Goal: Register for event/course

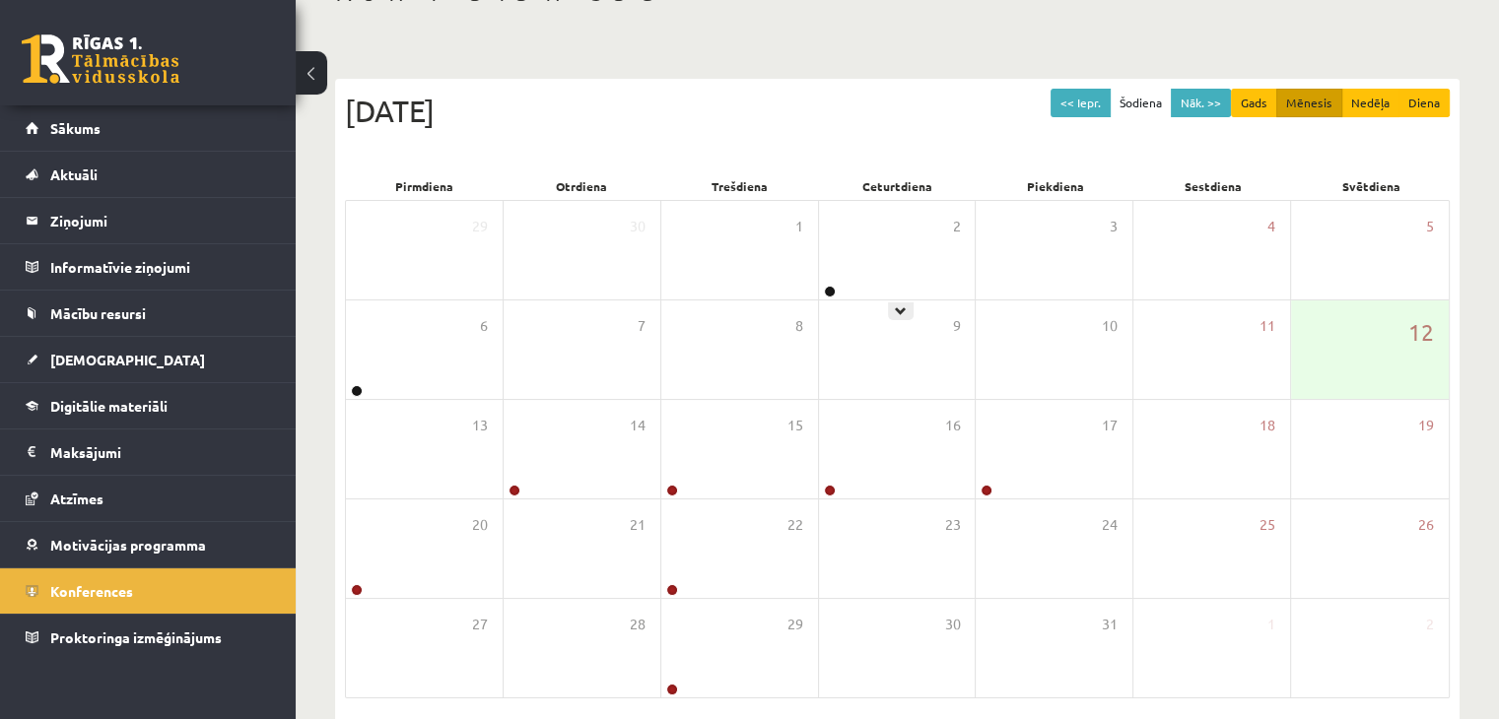
scroll to position [197, 0]
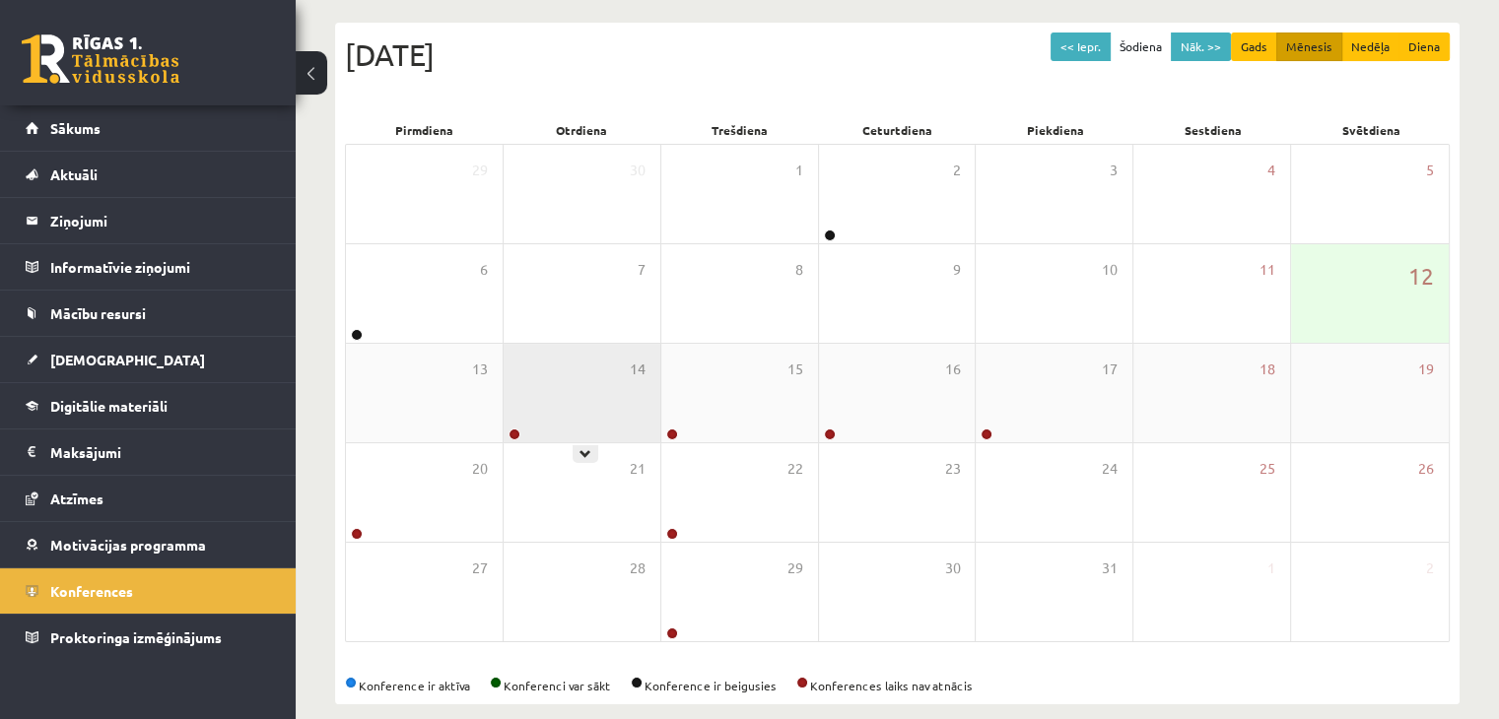
click at [601, 360] on div "14" at bounding box center [582, 393] width 157 height 99
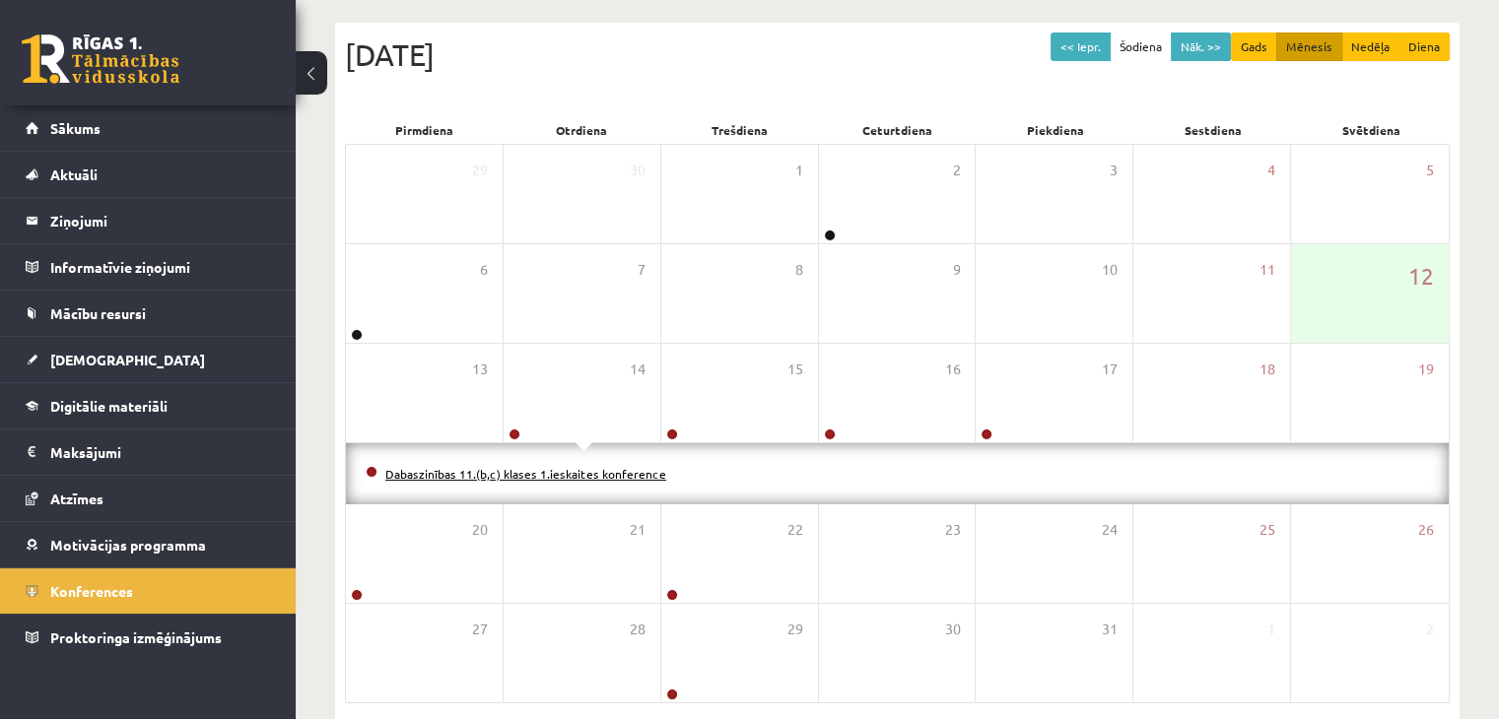
click at [583, 478] on li "Dabaszinības 11.(b,c) klases 1.ieskaites konference" at bounding box center [897, 474] width 1063 height 22
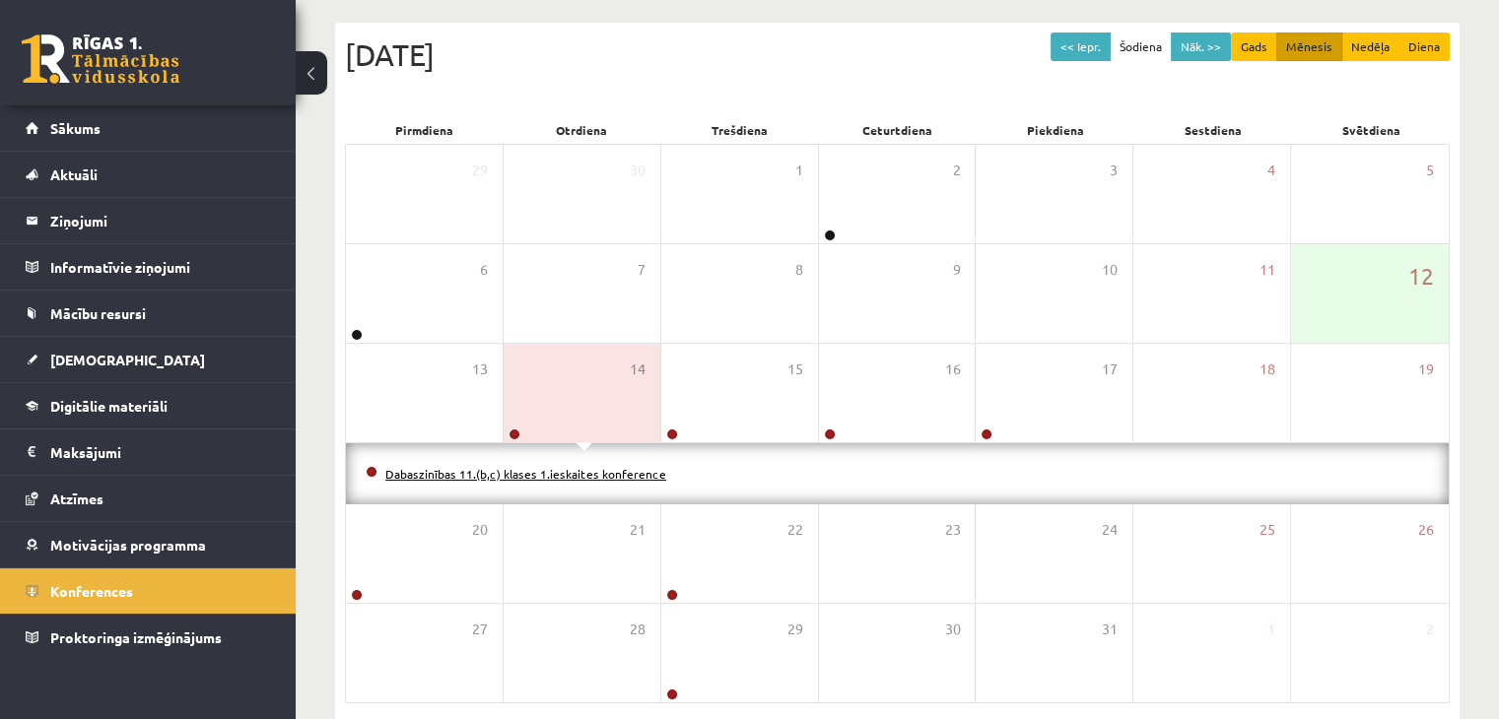
click at [587, 469] on link "Dabaszinības 11.(b,c) klases 1.ieskaites konference" at bounding box center [525, 474] width 281 height 16
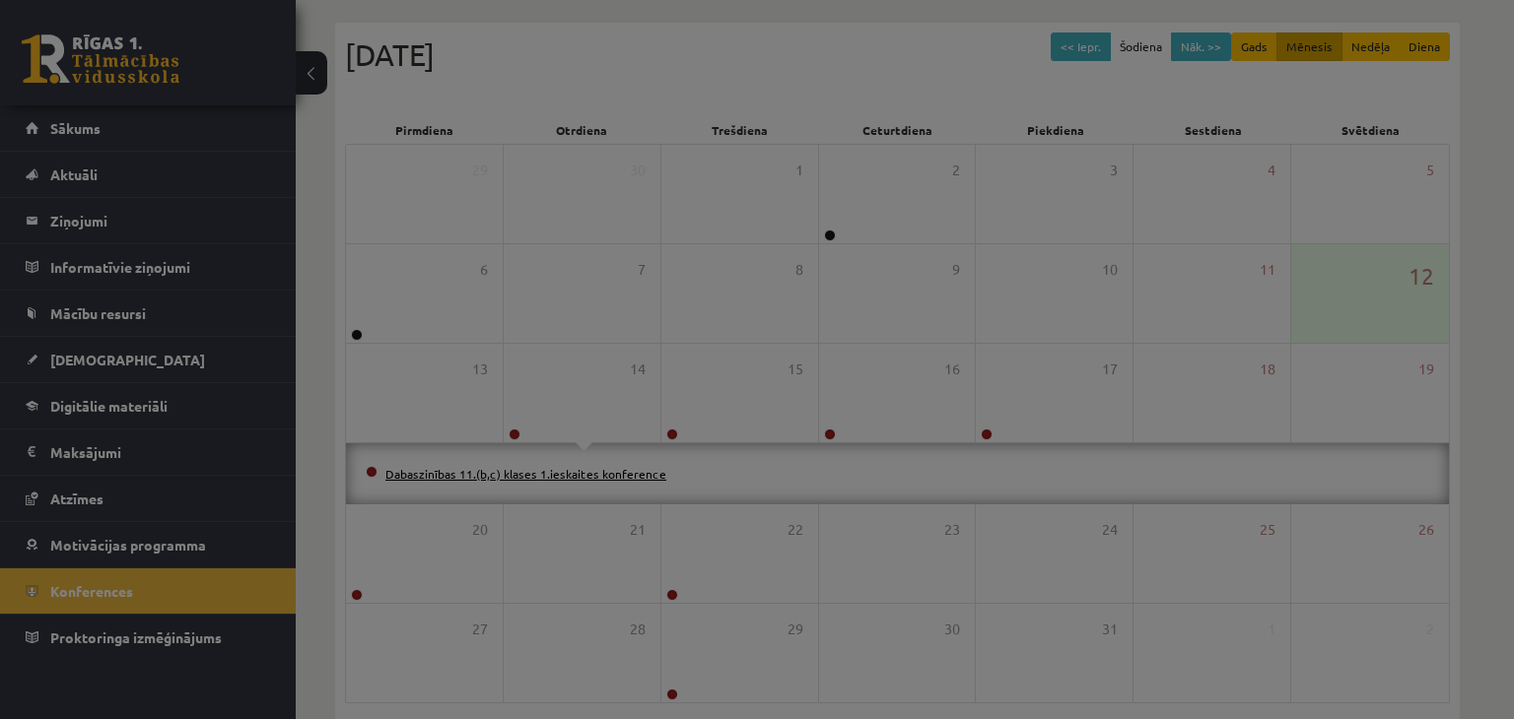
click at [587, 476] on body "0 Dāvanas 449 mP 78 xp [PERSON_NAME] Sākums Aktuāli Kā mācīties eSKOLĀ Kontakti…" at bounding box center [757, 162] width 1514 height 719
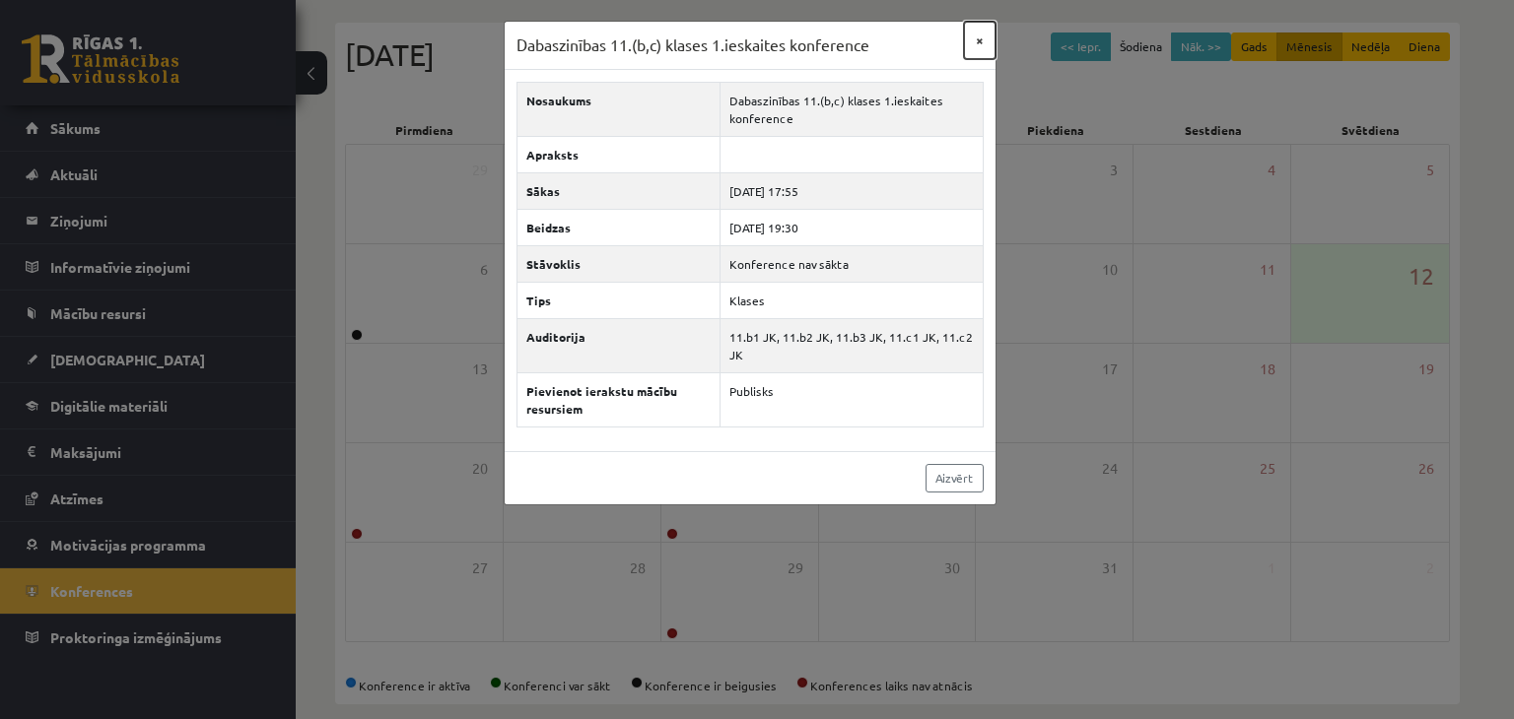
click at [983, 40] on button "×" at bounding box center [980, 40] width 32 height 37
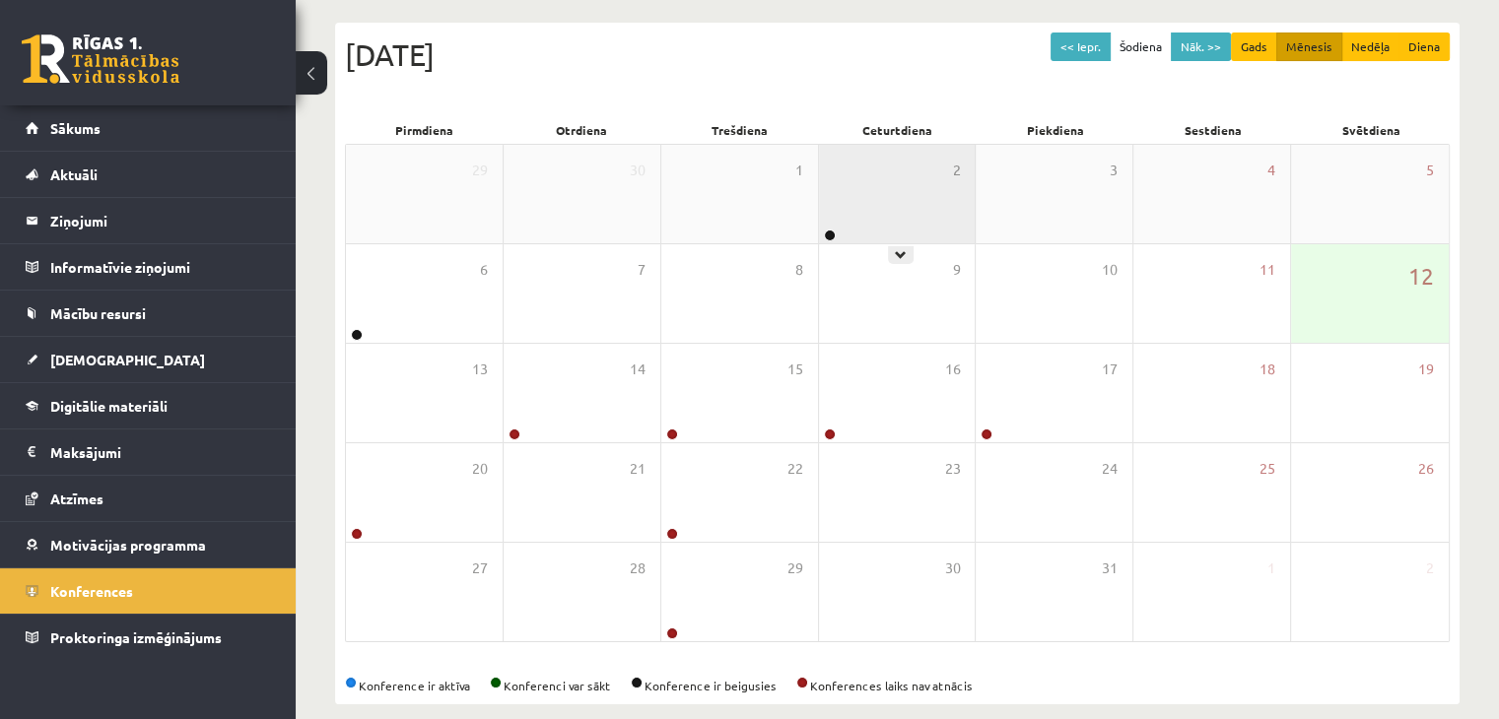
click at [848, 240] on div "2" at bounding box center [897, 194] width 157 height 99
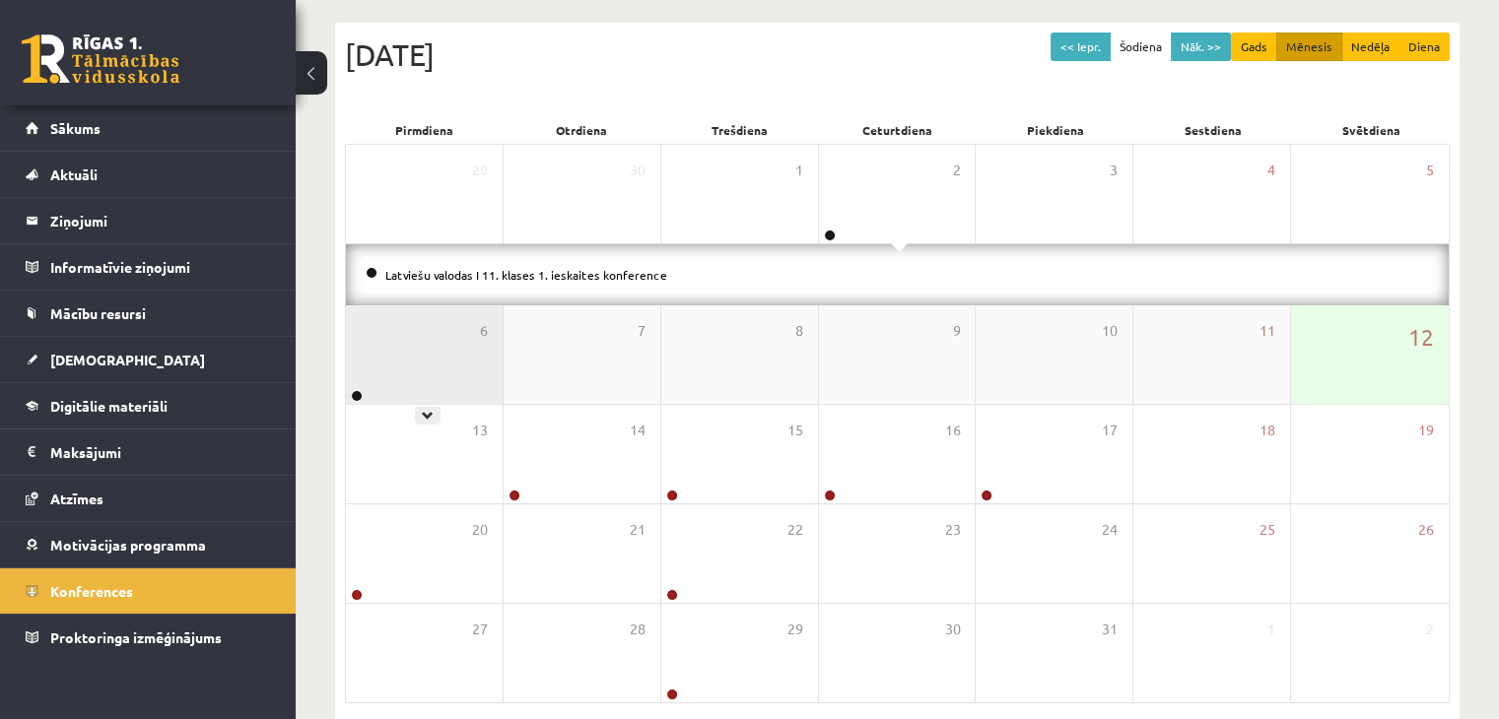
click at [468, 352] on div "6" at bounding box center [424, 354] width 157 height 99
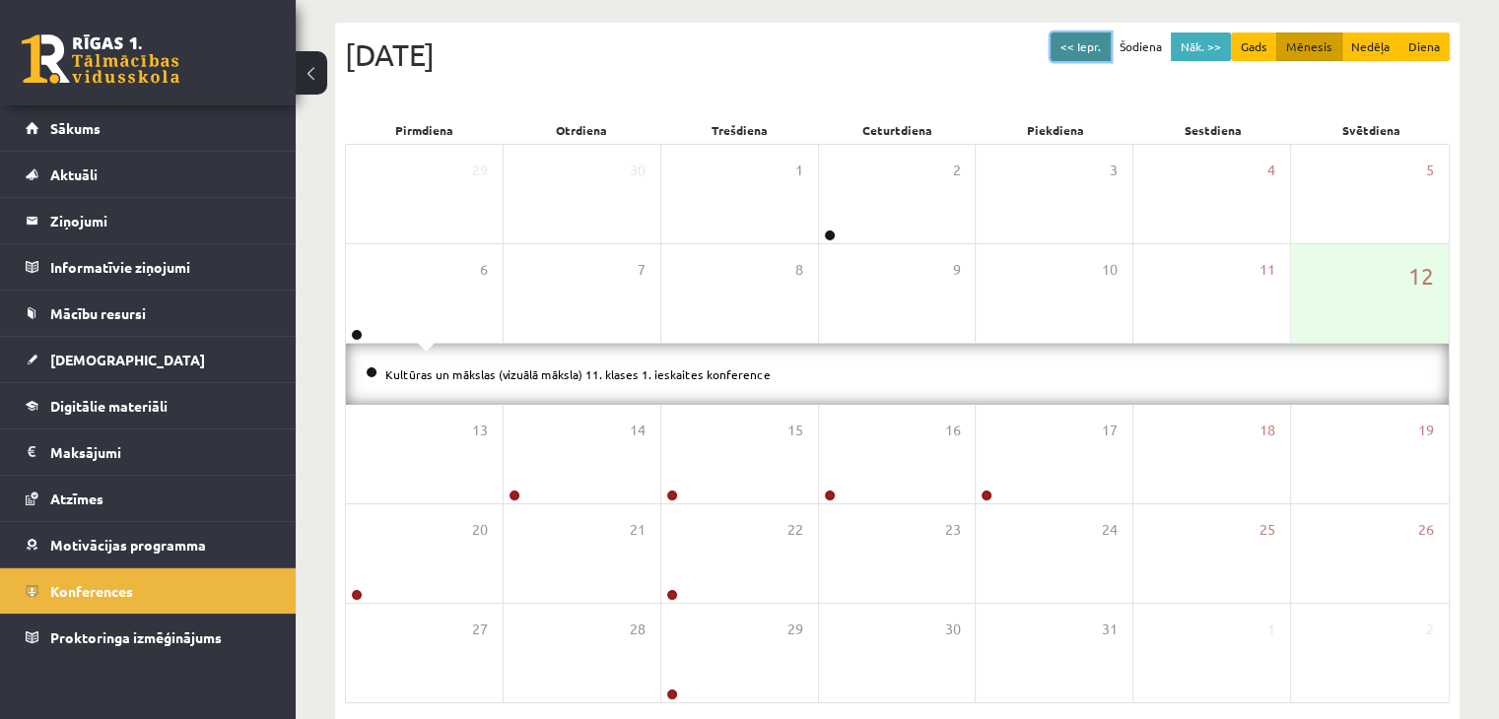
click at [1087, 46] on button "<< Iepr." at bounding box center [1081, 47] width 60 height 29
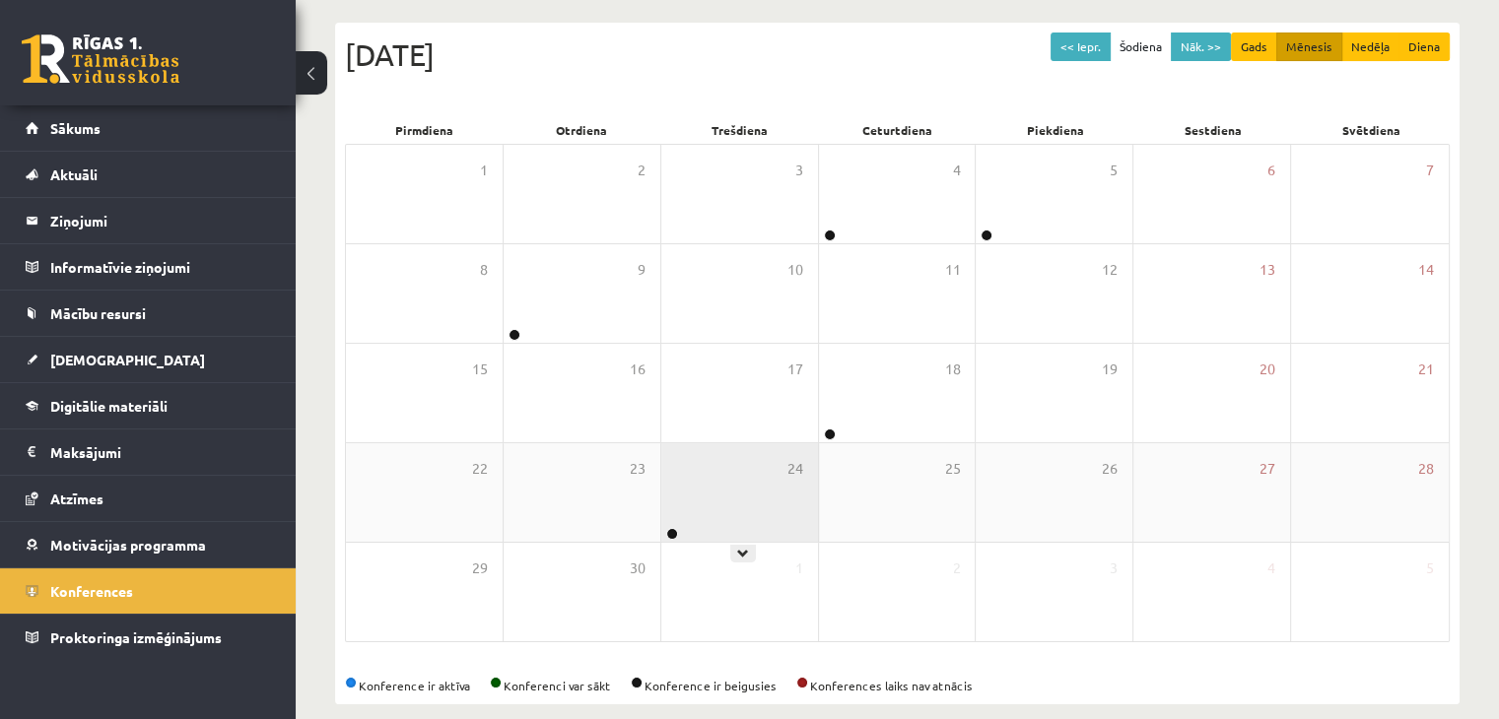
click at [718, 497] on div "24" at bounding box center [739, 492] width 157 height 99
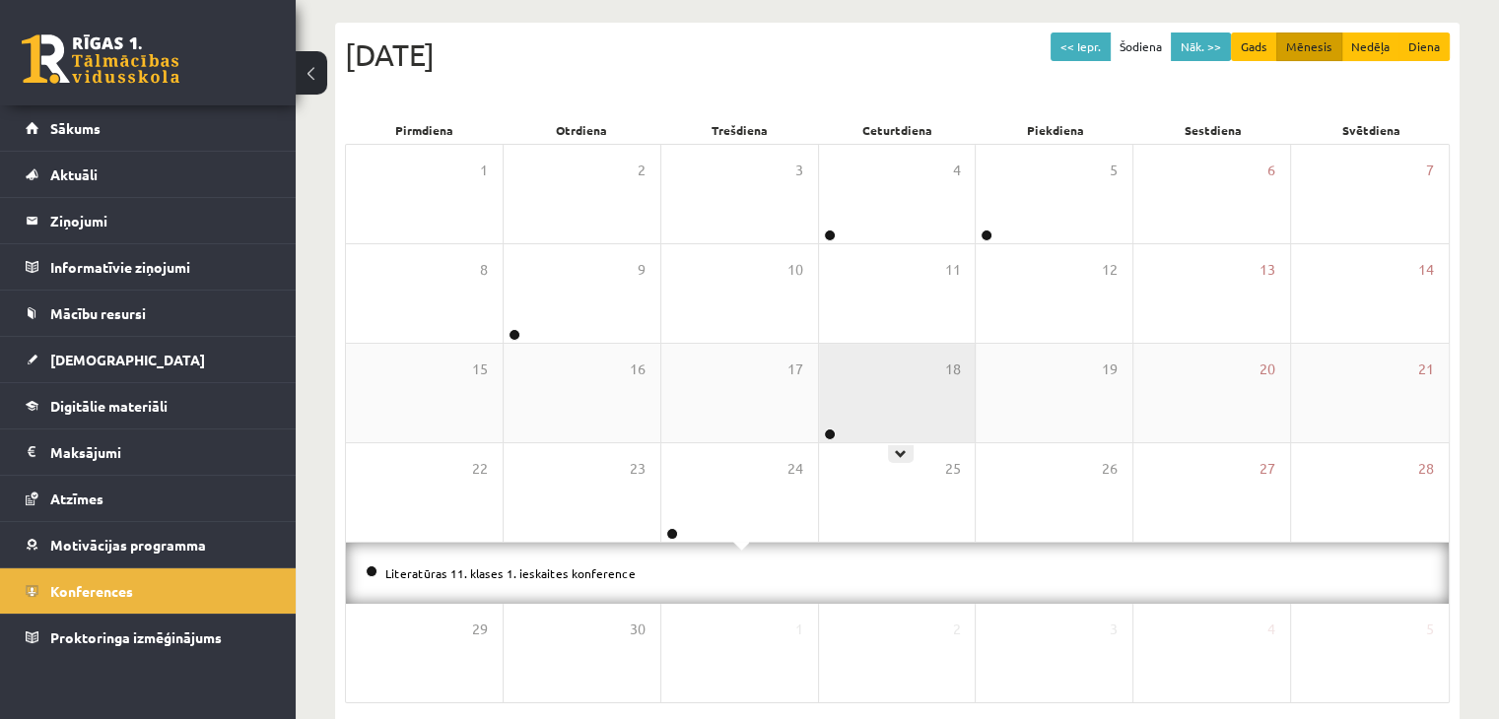
click at [917, 406] on div "18" at bounding box center [897, 393] width 157 height 99
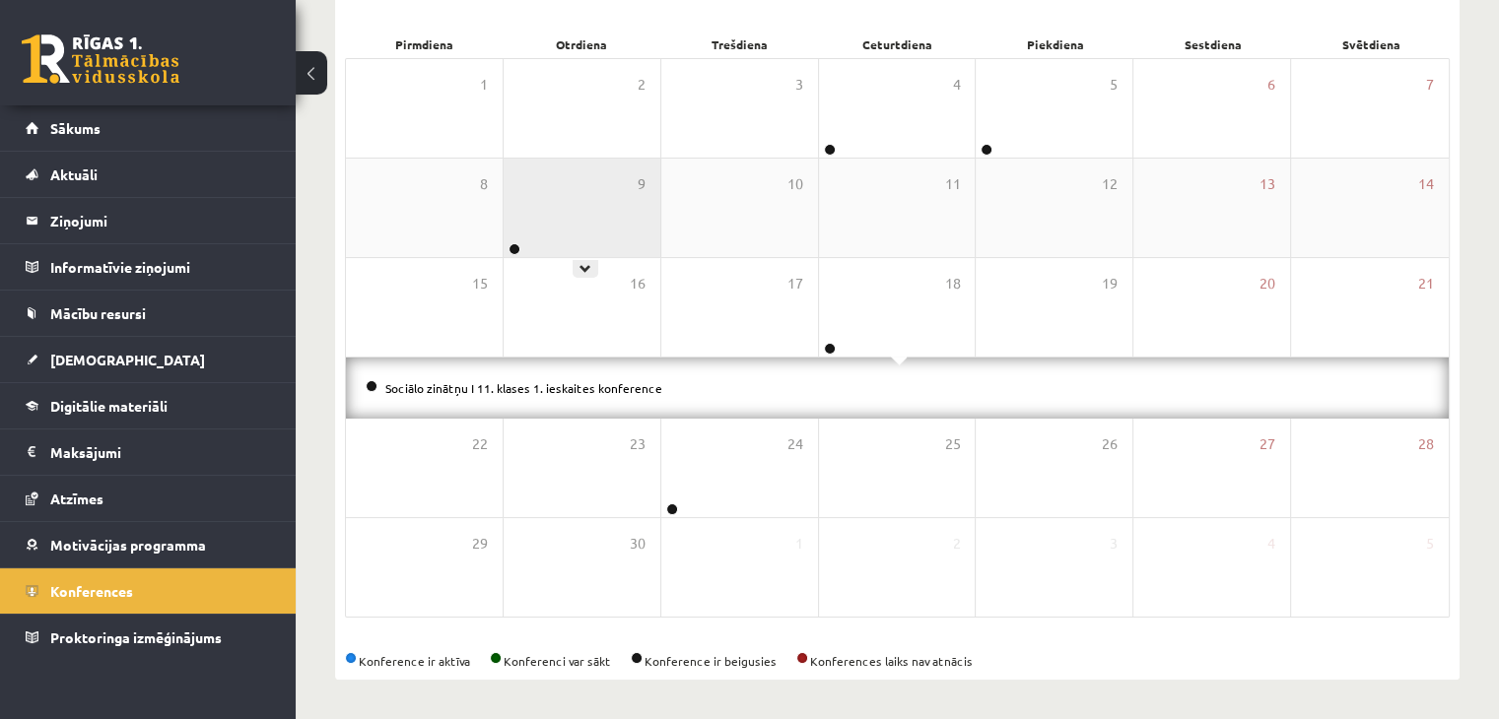
click at [538, 217] on div "9" at bounding box center [582, 208] width 157 height 99
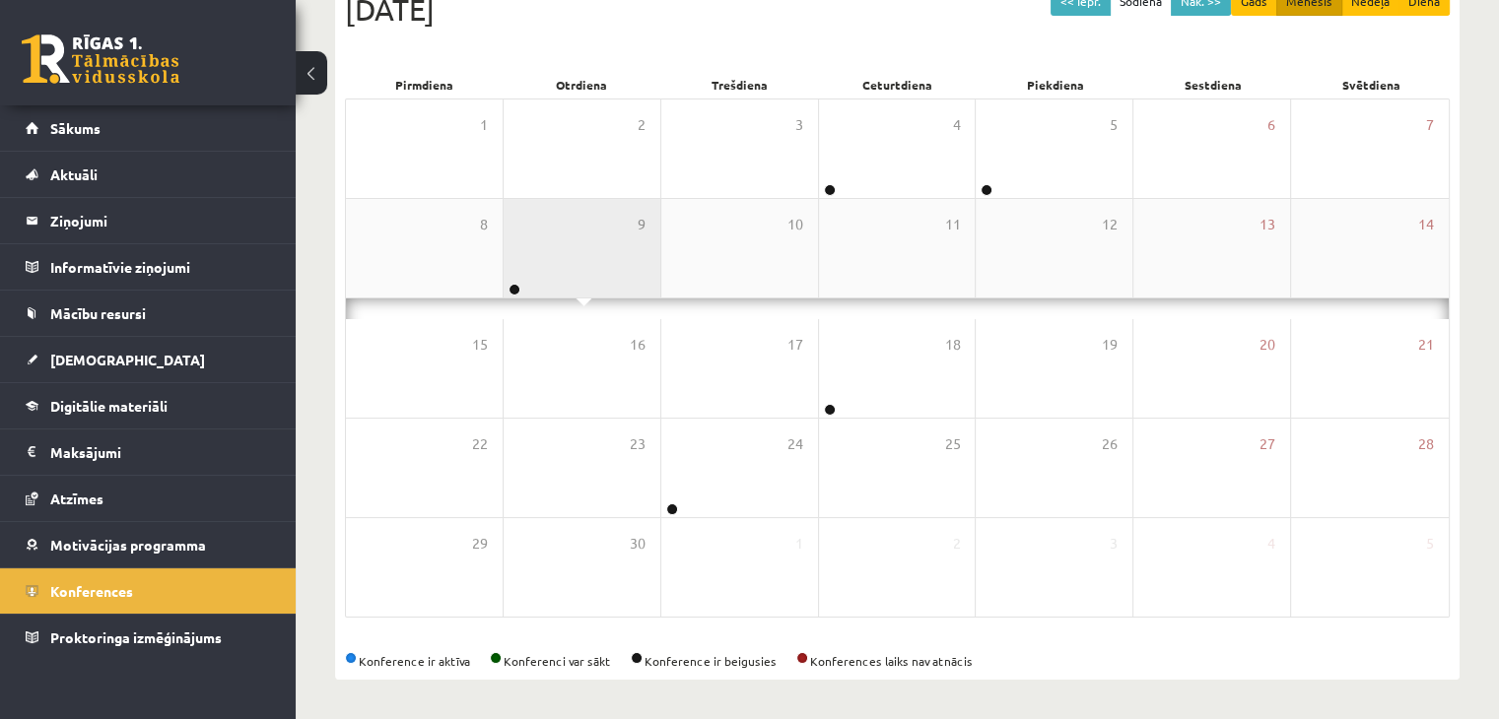
scroll to position [283, 0]
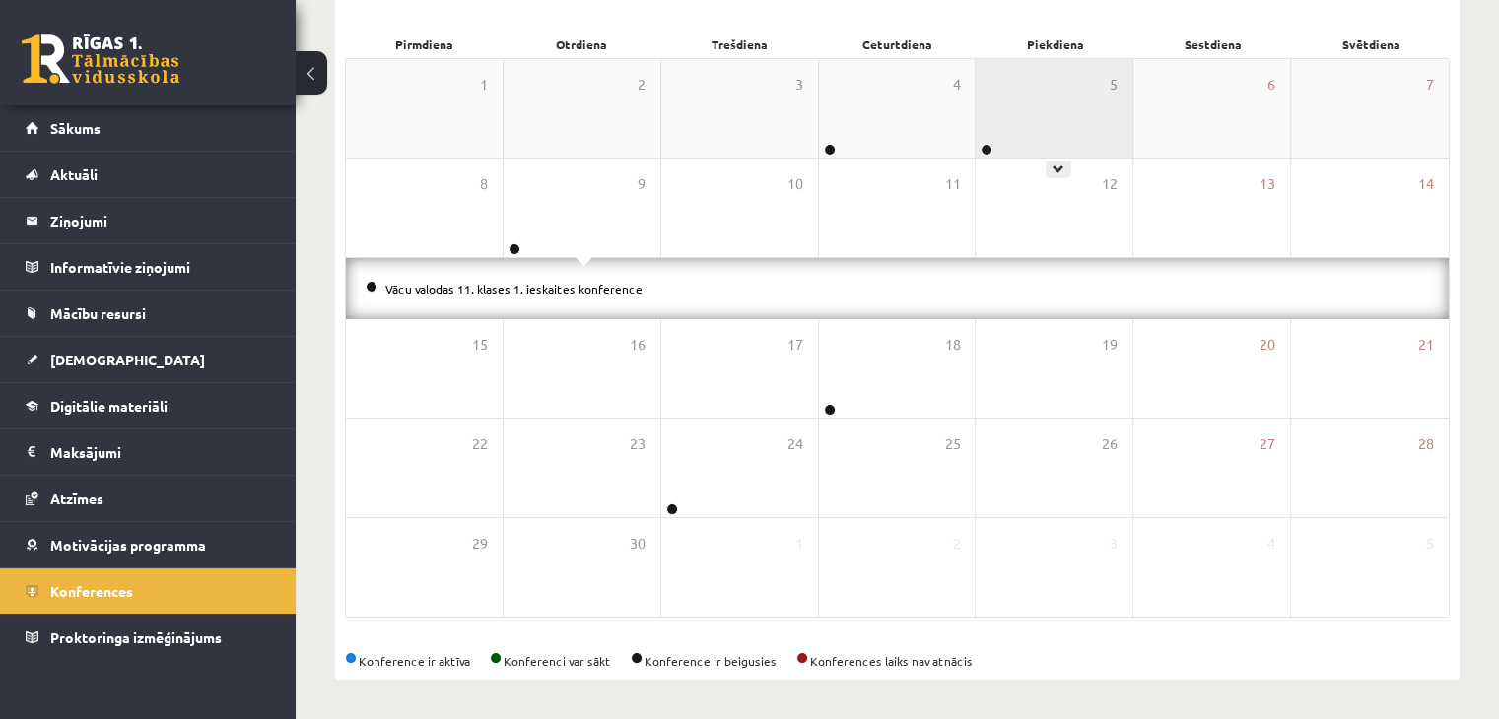
click at [1060, 94] on div "5" at bounding box center [1054, 108] width 157 height 99
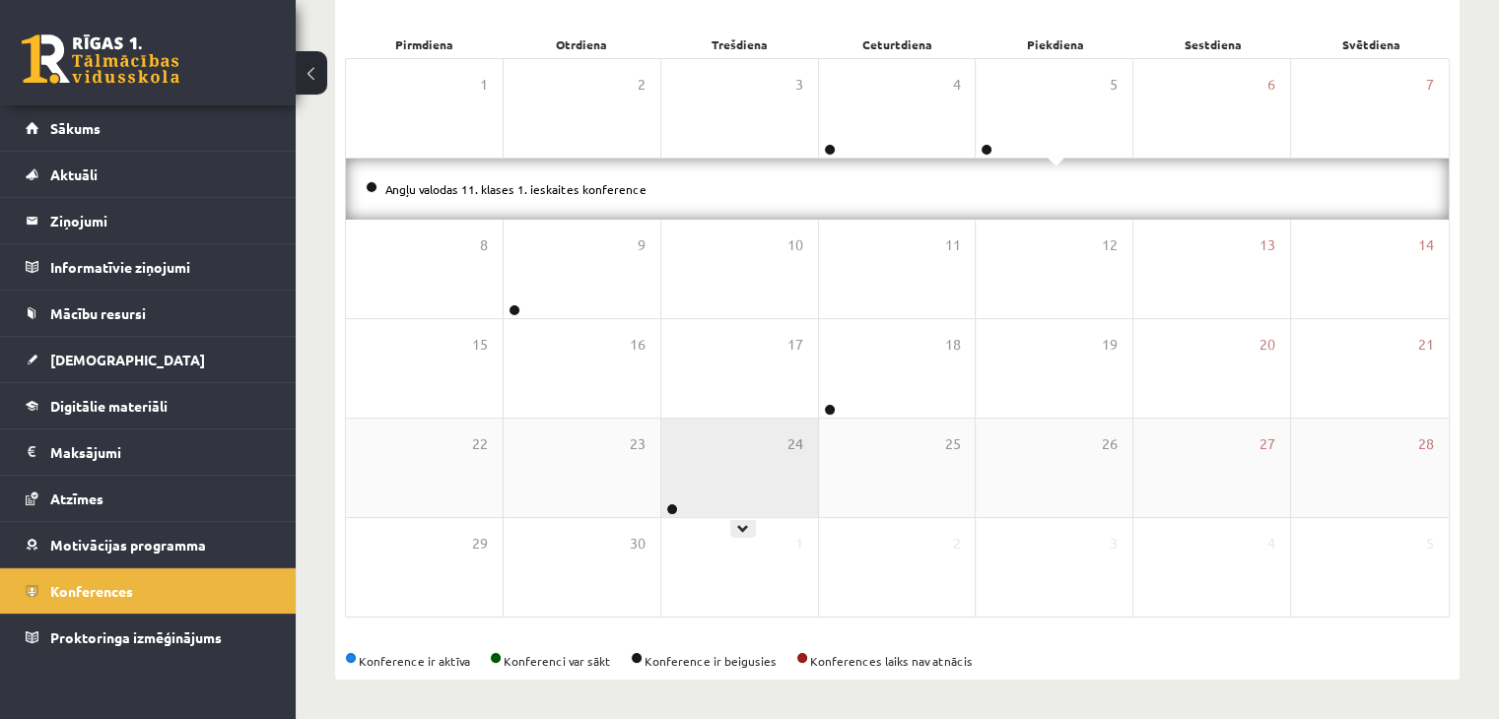
click at [754, 498] on div "24" at bounding box center [739, 468] width 157 height 99
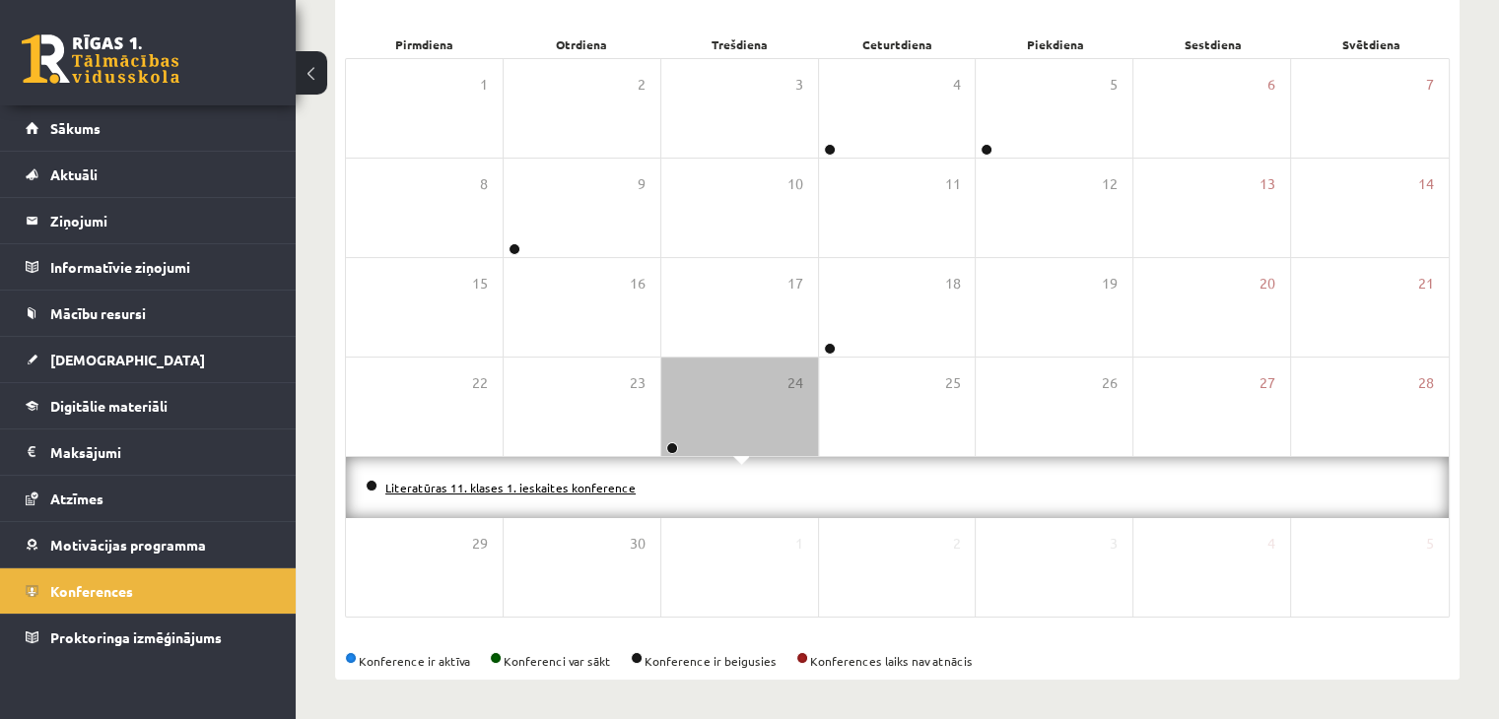
click at [577, 488] on link "Literatūras 11. klases 1. ieskaites konference" at bounding box center [510, 488] width 250 height 16
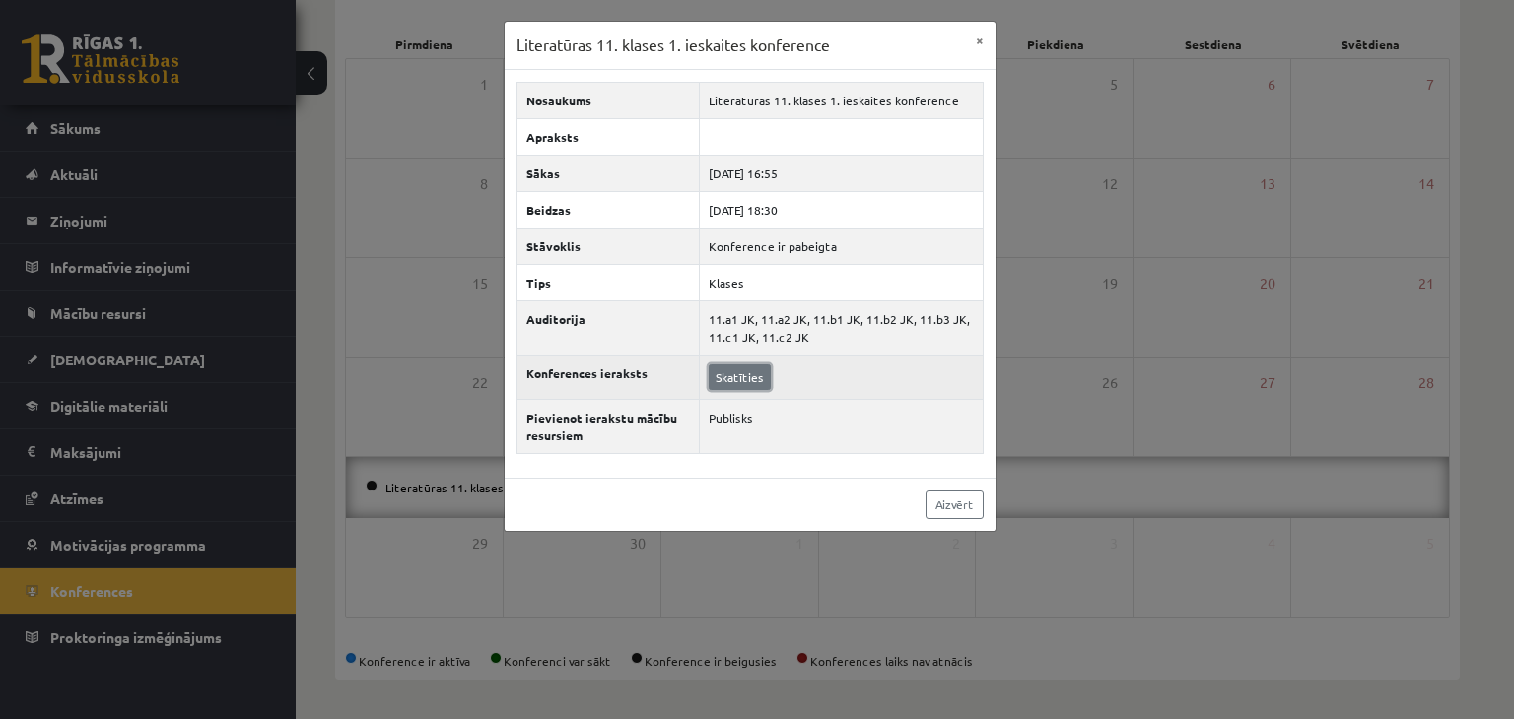
click at [745, 375] on link "Skatīties" at bounding box center [740, 378] width 62 height 26
